Goal: Navigation & Orientation: Find specific page/section

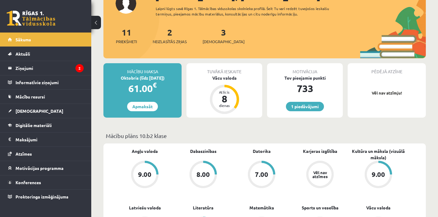
scroll to position [75, 0]
click at [231, 96] on div "8" at bounding box center [224, 99] width 18 height 10
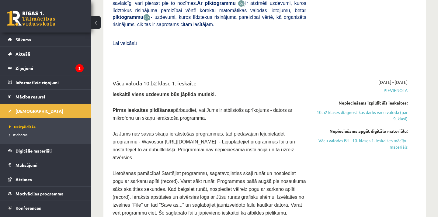
scroll to position [325, 0]
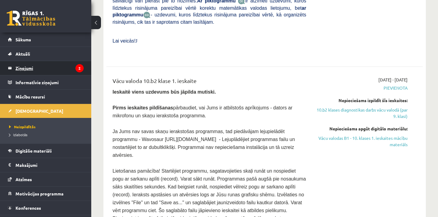
click at [25, 69] on legend "Ziņojumi 2" at bounding box center [50, 68] width 68 height 14
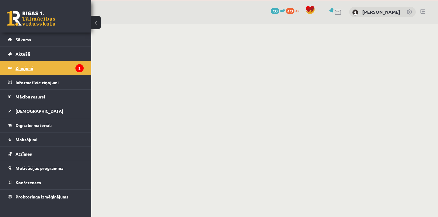
scroll to position [21, 0]
click at [28, 68] on legend "Ziņojumi 2" at bounding box center [50, 68] width 68 height 14
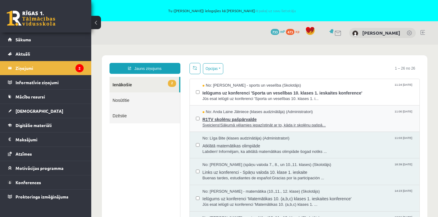
scroll to position [0, 0]
click at [247, 117] on span "R1TV skolēnu pašpārvalde" at bounding box center [308, 119] width 211 height 8
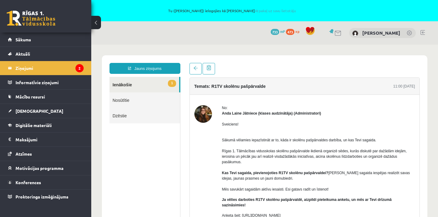
click at [123, 84] on link "1 Ienākošie" at bounding box center [144, 85] width 70 height 16
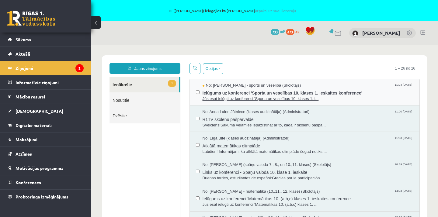
click at [248, 92] on span "Ielūgums uz konferenci 'Sporta un veselības 10. klases 1. ieskaites konference'" at bounding box center [308, 93] width 211 height 8
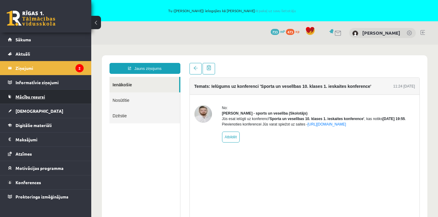
click at [34, 98] on span "Mācību resursi" at bounding box center [31, 96] width 30 height 5
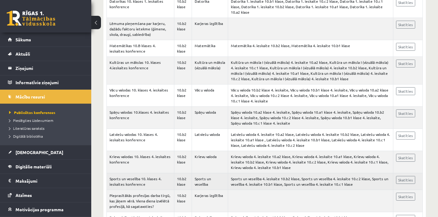
scroll to position [325, 0]
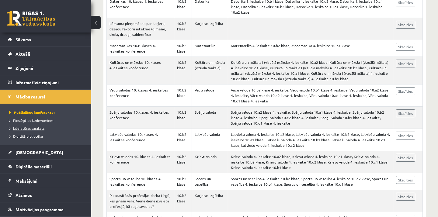
click at [27, 130] on span "Literatūras saraksts" at bounding box center [26, 128] width 35 height 5
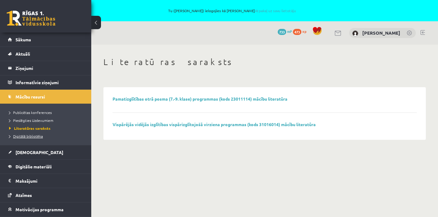
click at [30, 135] on span "Digitālā bibliotēka" at bounding box center [26, 136] width 34 height 5
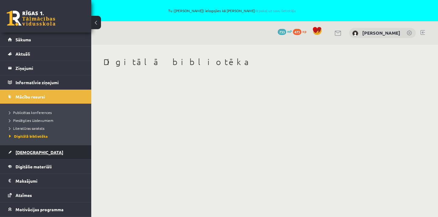
click at [19, 155] on link "[DEMOGRAPHIC_DATA]" at bounding box center [46, 152] width 76 height 14
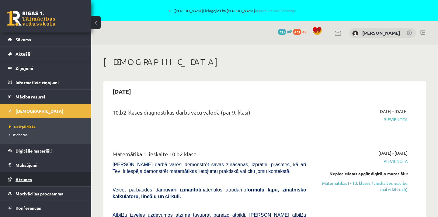
click at [23, 179] on span "Atzīmes" at bounding box center [24, 179] width 16 height 5
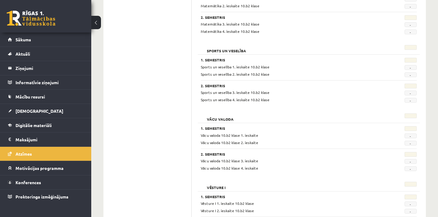
scroll to position [559, 0]
